Goal: Information Seeking & Learning: Learn about a topic

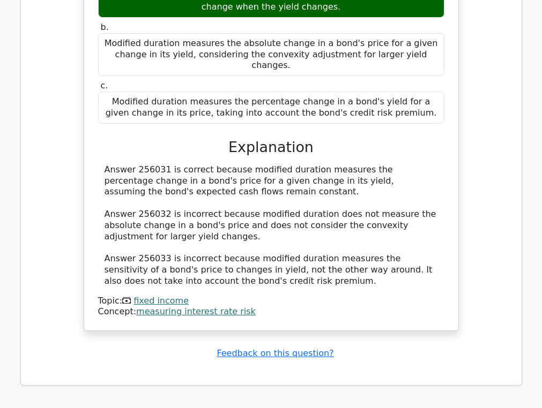
scroll to position [1278, 0]
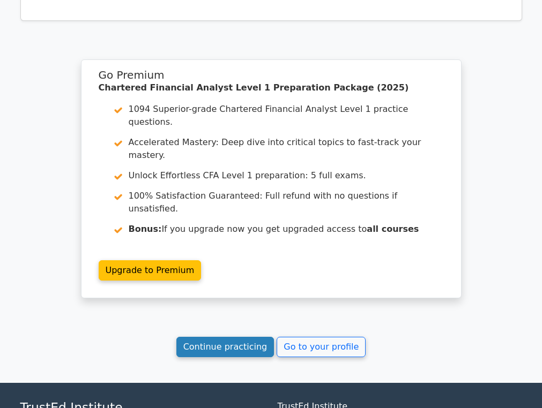
click at [238, 337] on link "Continue practicing" at bounding box center [225, 347] width 98 height 20
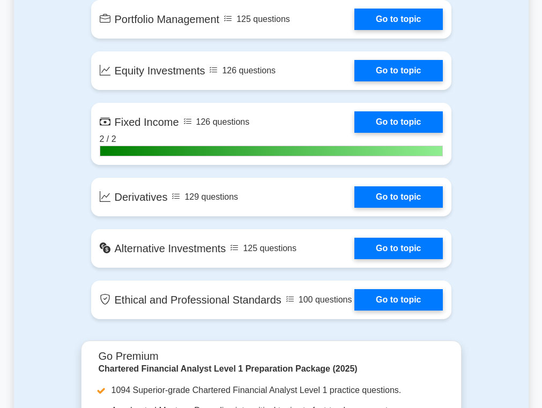
scroll to position [940, 0]
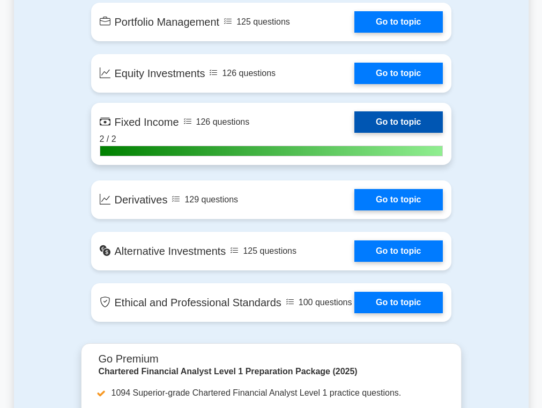
click at [391, 127] on link "Go to topic" at bounding box center [398, 121] width 88 height 21
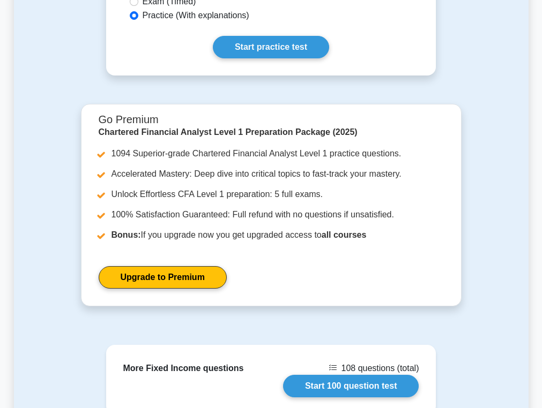
scroll to position [459, 0]
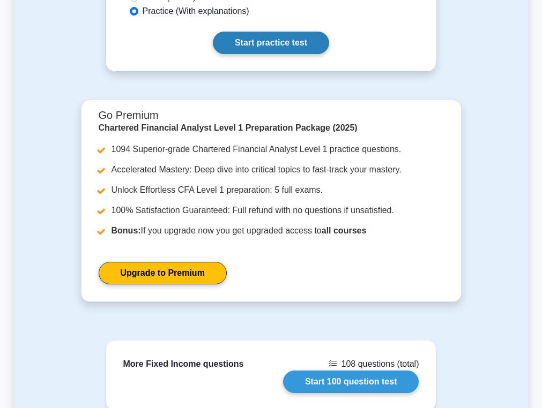
click at [280, 42] on link "Start practice test" at bounding box center [271, 43] width 116 height 22
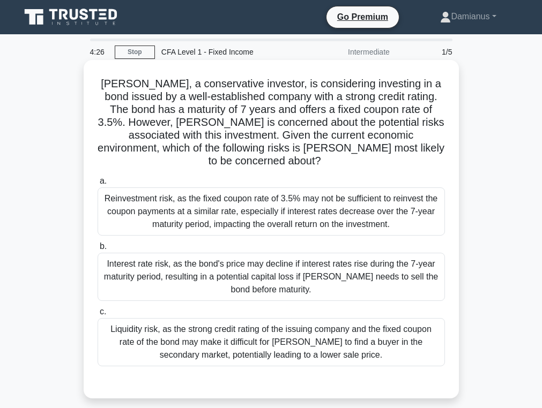
click at [233, 261] on div "Interest rate risk, as the bond's price may decline if interest rates rise duri…" at bounding box center [270, 277] width 347 height 48
click at [97, 250] on input "b. Interest rate risk, as the bond's price may decline if interest rates rise d…" at bounding box center [97, 246] width 0 height 7
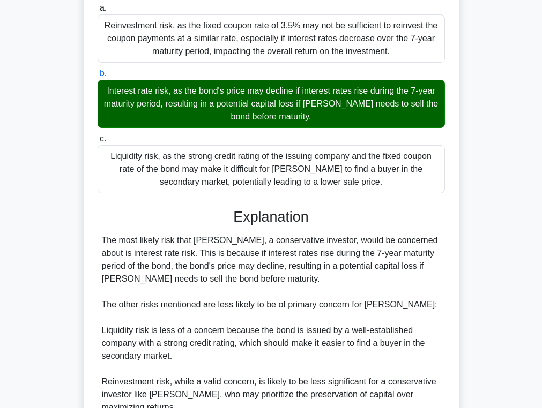
scroll to position [264, 0]
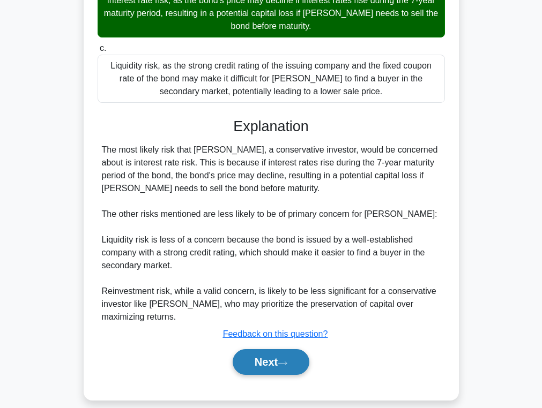
click at [266, 354] on button "Next" at bounding box center [270, 362] width 77 height 26
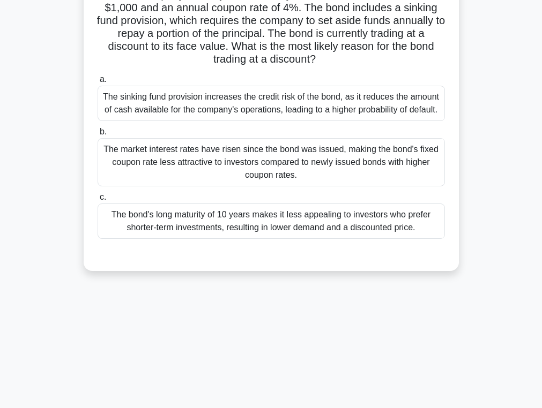
scroll to position [0, 0]
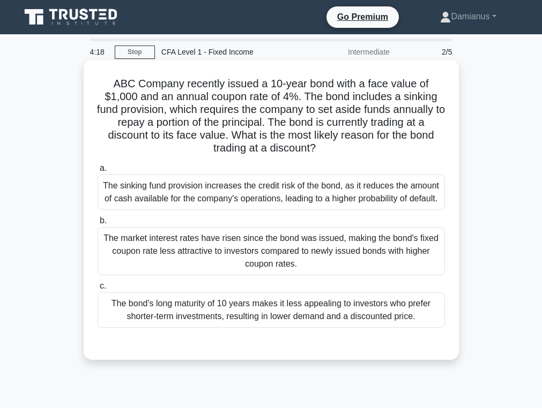
drag, startPoint x: 97, startPoint y: 77, endPoint x: 337, endPoint y: 144, distance: 248.6
click at [337, 144] on h5 "ABC Company recently issued a 10-year bond with a face value of $1,000 and an a…" at bounding box center [270, 116] width 349 height 78
click at [256, 251] on div "The market interest rates have risen since the bond was issued, making the bond…" at bounding box center [270, 251] width 347 height 48
click at [97, 224] on input "b. The market interest rates have risen since the bond was issued, making the b…" at bounding box center [97, 220] width 0 height 7
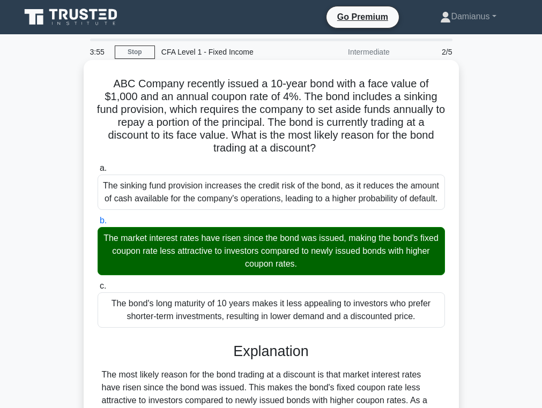
scroll to position [238, 0]
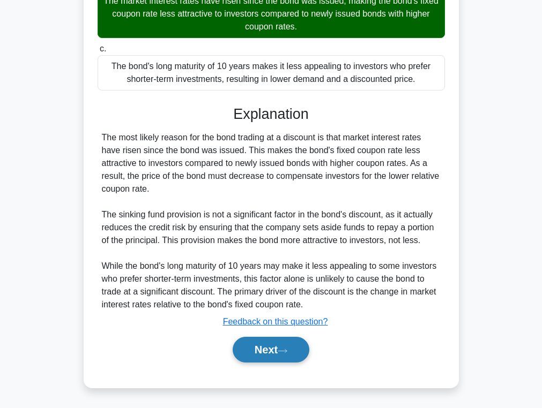
click at [262, 348] on button "Next" at bounding box center [270, 350] width 77 height 26
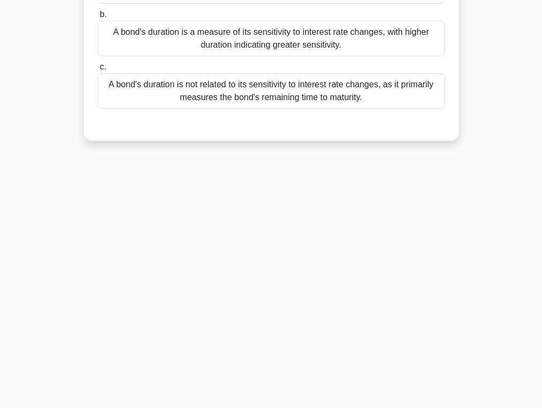
scroll to position [0, 0]
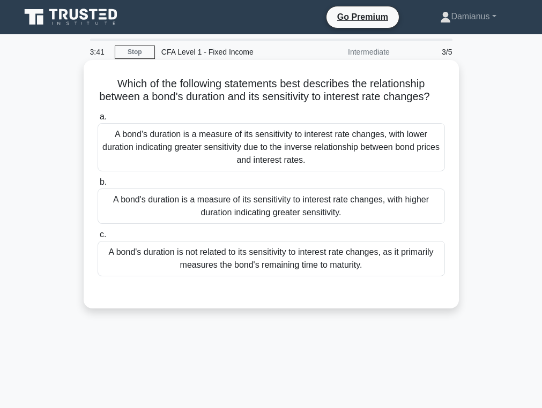
click at [287, 209] on div "A bond's duration is a measure of its sensitivity to interest rate changes, wit…" at bounding box center [270, 206] width 347 height 35
click at [97, 186] on input "b. A bond's duration is a measure of its sensitivity to interest rate changes, …" at bounding box center [97, 182] width 0 height 7
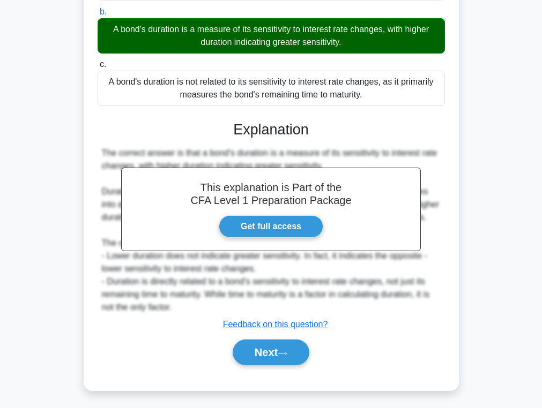
scroll to position [186, 0]
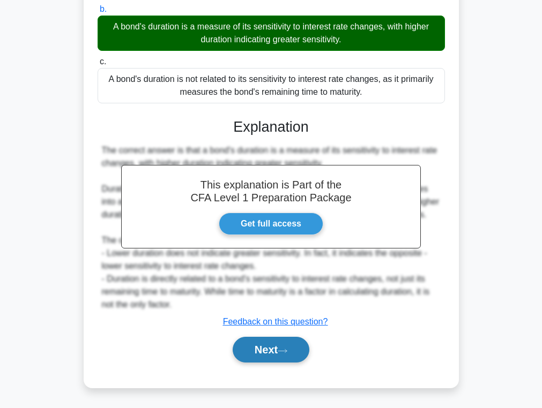
click at [280, 354] on button "Next" at bounding box center [270, 350] width 77 height 26
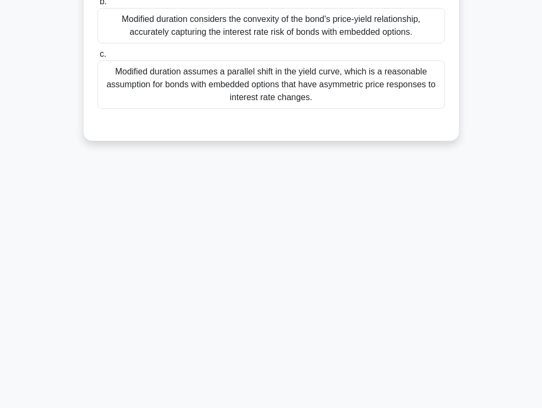
scroll to position [0, 0]
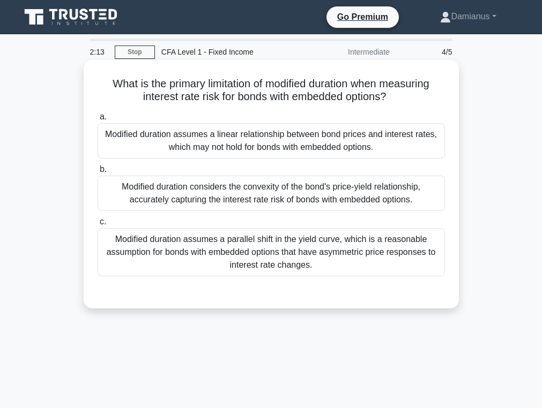
click at [244, 146] on div "Modified duration assumes a linear relationship between bond prices and interes…" at bounding box center [270, 140] width 347 height 35
click at [97, 121] on input "a. Modified duration assumes a linear relationship between bond prices and inte…" at bounding box center [97, 117] width 0 height 7
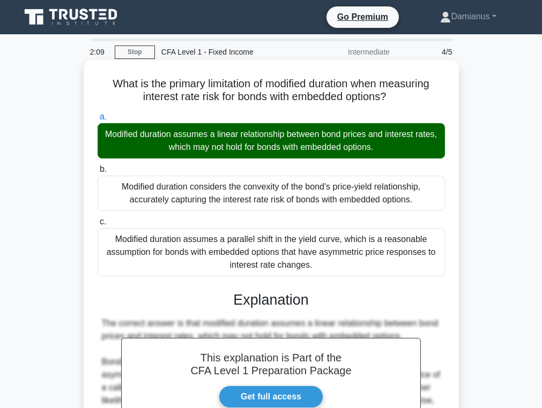
drag, startPoint x: 103, startPoint y: 84, endPoint x: 381, endPoint y: 269, distance: 334.0
click at [381, 269] on div "What is the primary limitation of modified duration when measuring interest rat…" at bounding box center [271, 355] width 366 height 583
copy div "What is the primary limitation of modified duration when measuring interest rat…"
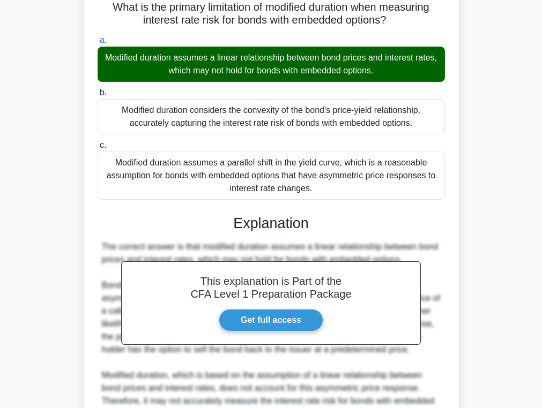
scroll to position [264, 0]
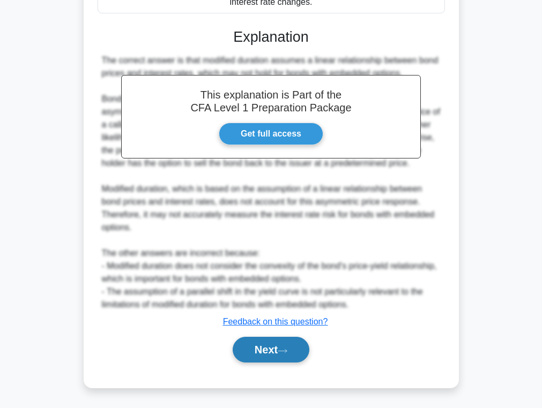
click at [282, 345] on button "Next" at bounding box center [270, 350] width 77 height 26
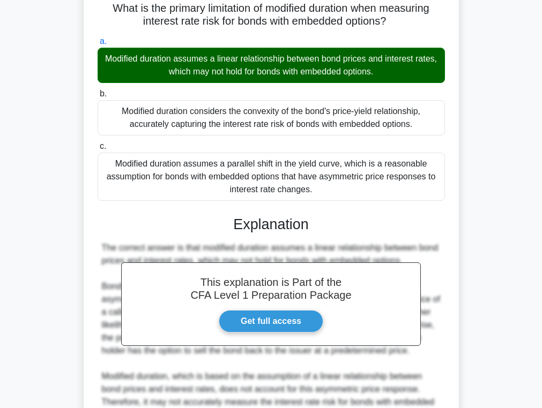
scroll to position [0, 0]
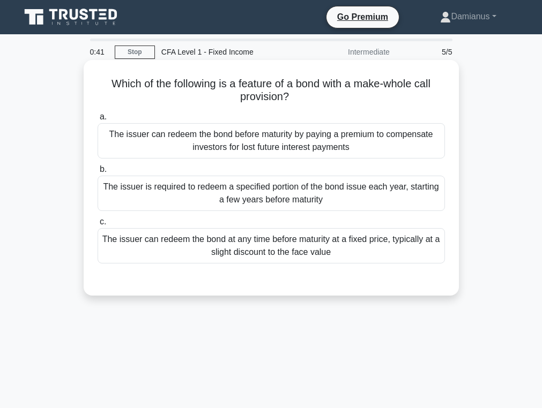
click at [284, 130] on div "The issuer can redeem the bond before maturity by paying a premium to compensat…" at bounding box center [270, 140] width 347 height 35
click at [97, 121] on input "a. The issuer can redeem the bond before maturity by paying a premium to compen…" at bounding box center [97, 117] width 0 height 7
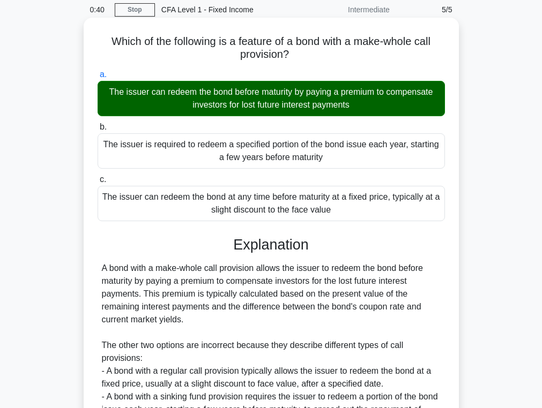
scroll to position [170, 0]
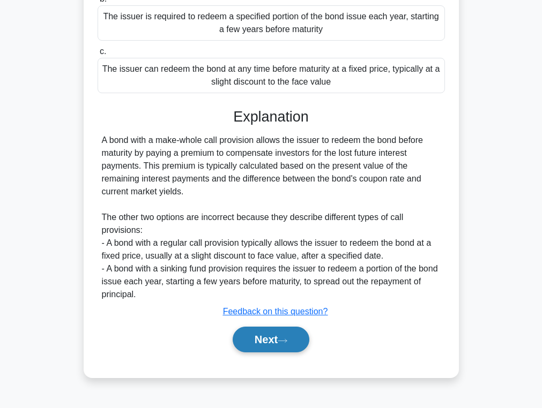
click at [277, 337] on button "Next" at bounding box center [270, 340] width 77 height 26
